Goal: Find specific page/section: Find specific page/section

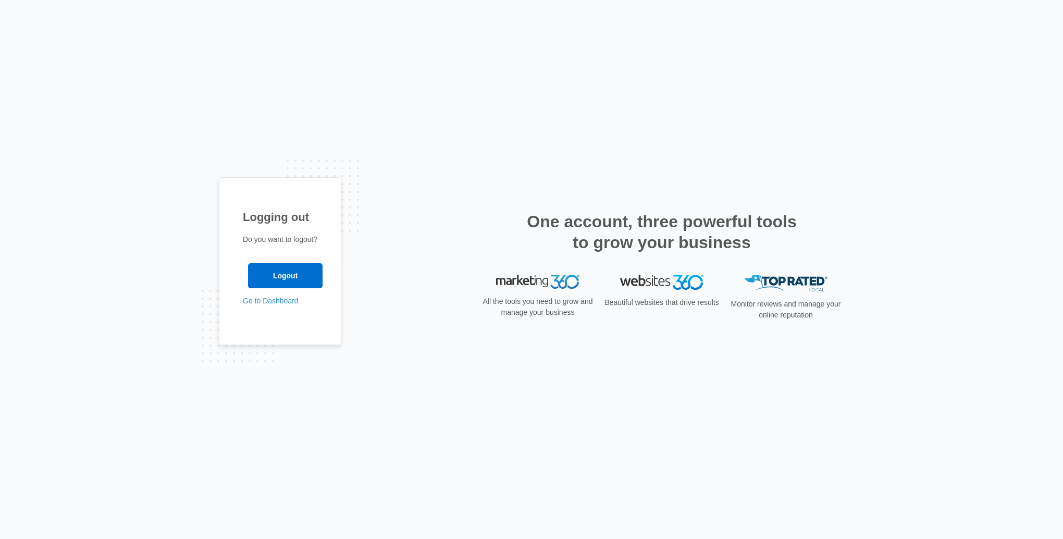
click at [298, 275] on input "Logout" at bounding box center [285, 275] width 75 height 25
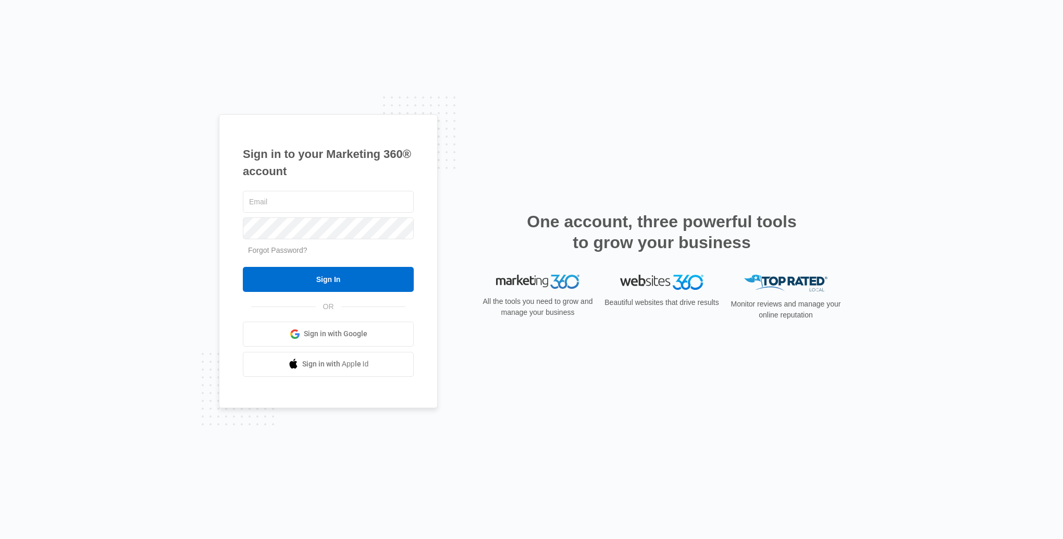
type input "[EMAIL_ADDRESS][DOMAIN_NAME]"
click at [330, 276] on input "Sign In" at bounding box center [328, 279] width 171 height 25
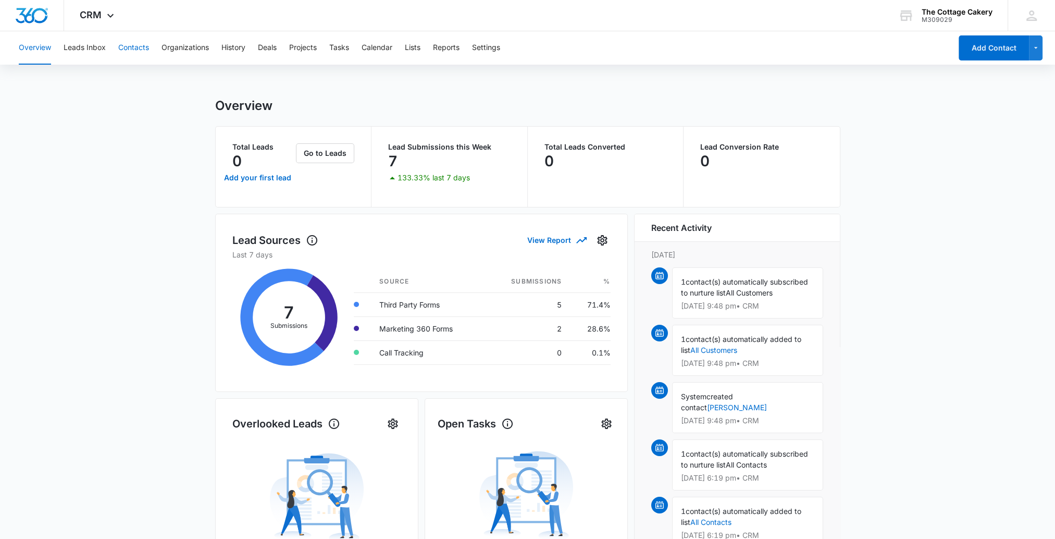
click at [142, 49] on button "Contacts" at bounding box center [133, 47] width 31 height 33
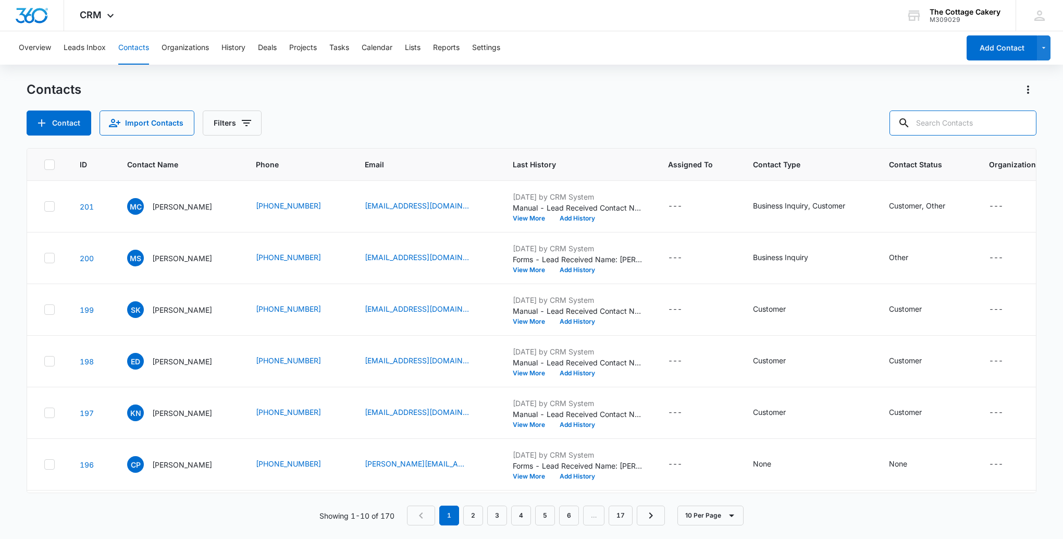
click at [942, 122] on input "text" at bounding box center [962, 122] width 147 height 25
type input "katlyn"
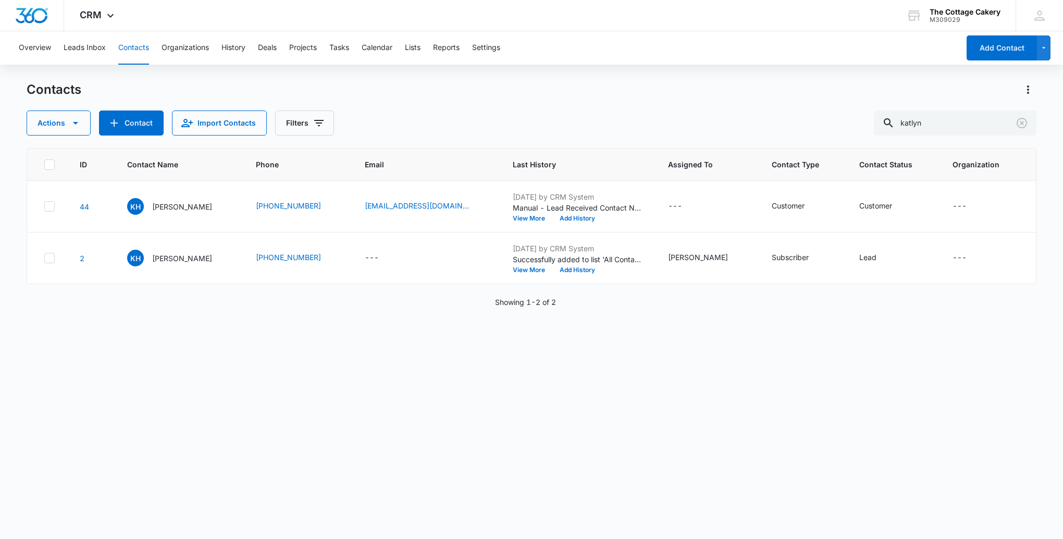
click at [202, 257] on p "Katlyn Hutchinson" at bounding box center [182, 258] width 60 height 11
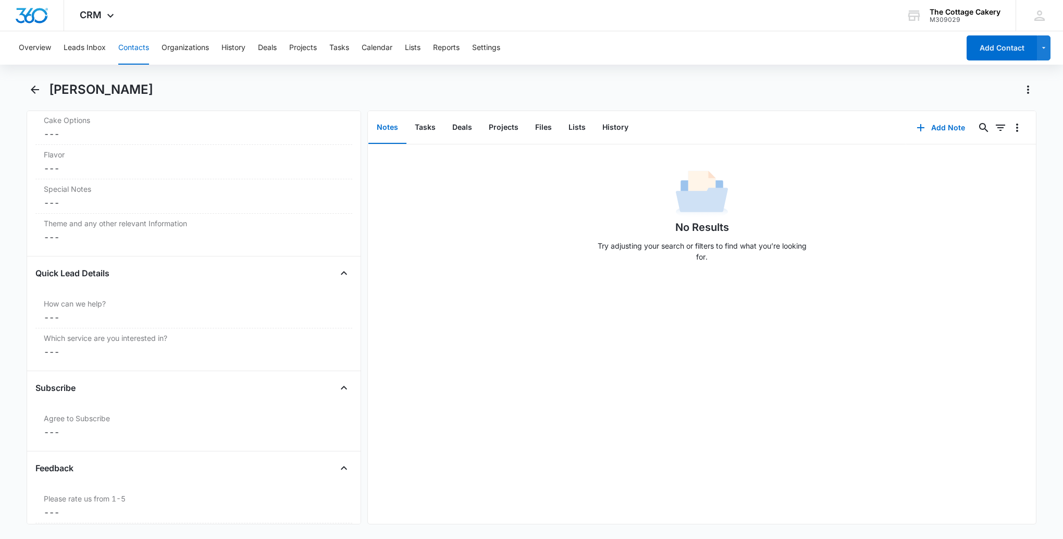
scroll to position [990, 0]
